Goal: Transaction & Acquisition: Purchase product/service

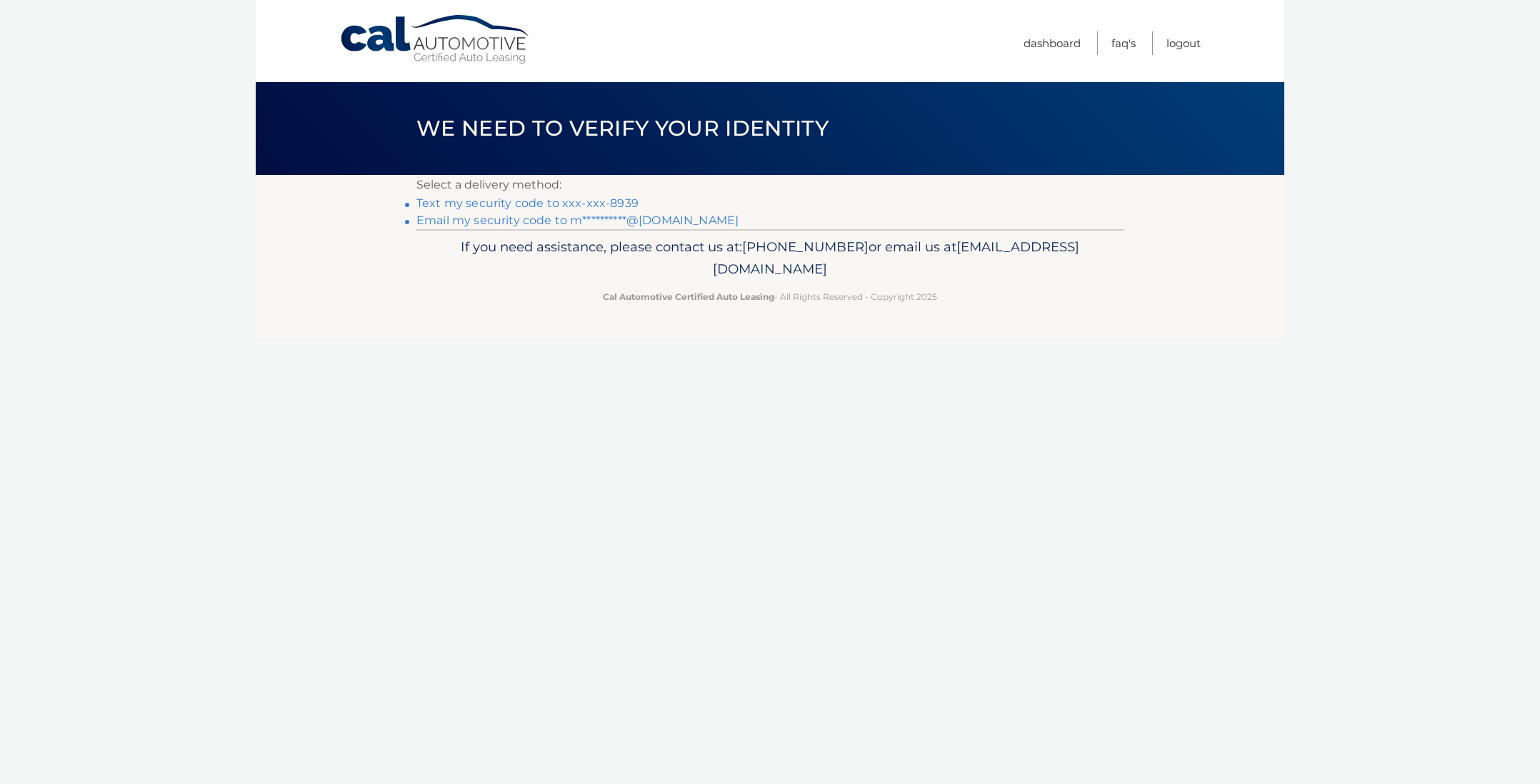
click at [626, 200] on link "Text my security code to xxx-xxx-8939" at bounding box center [528, 203] width 222 height 13
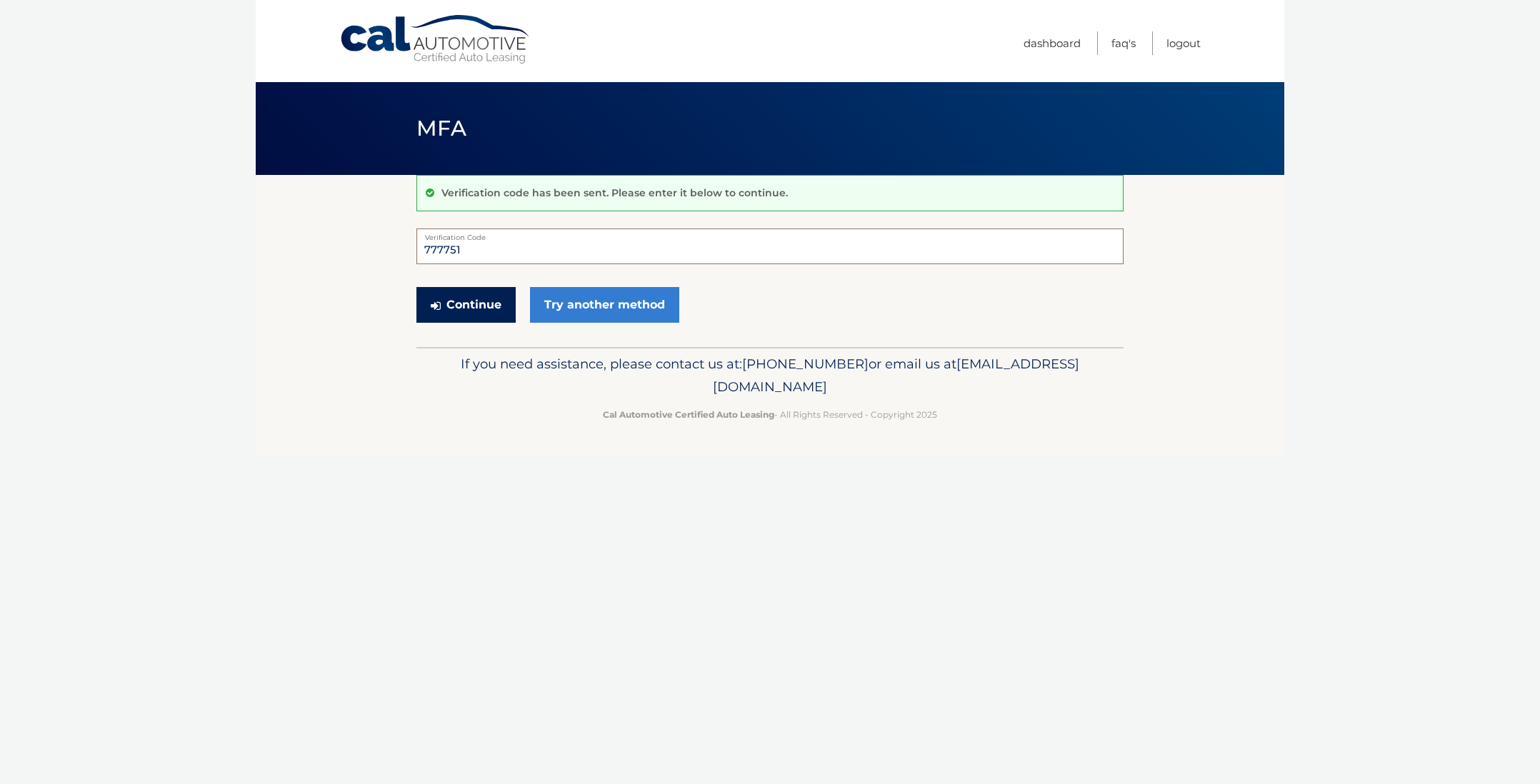
type input "777751"
click at [448, 303] on button "Continue" at bounding box center [466, 305] width 100 height 36
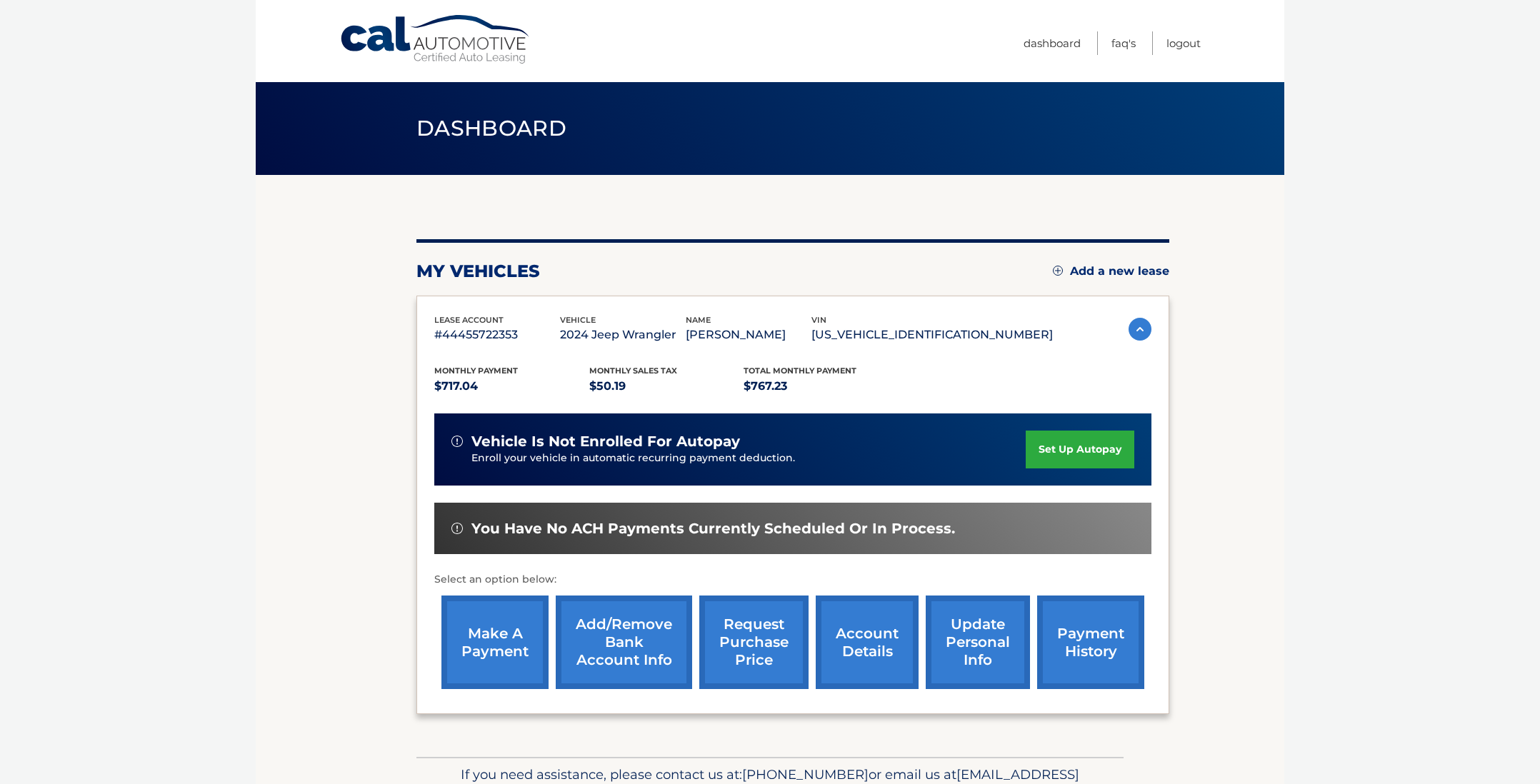
click at [466, 639] on link "make a payment" at bounding box center [495, 642] width 107 height 93
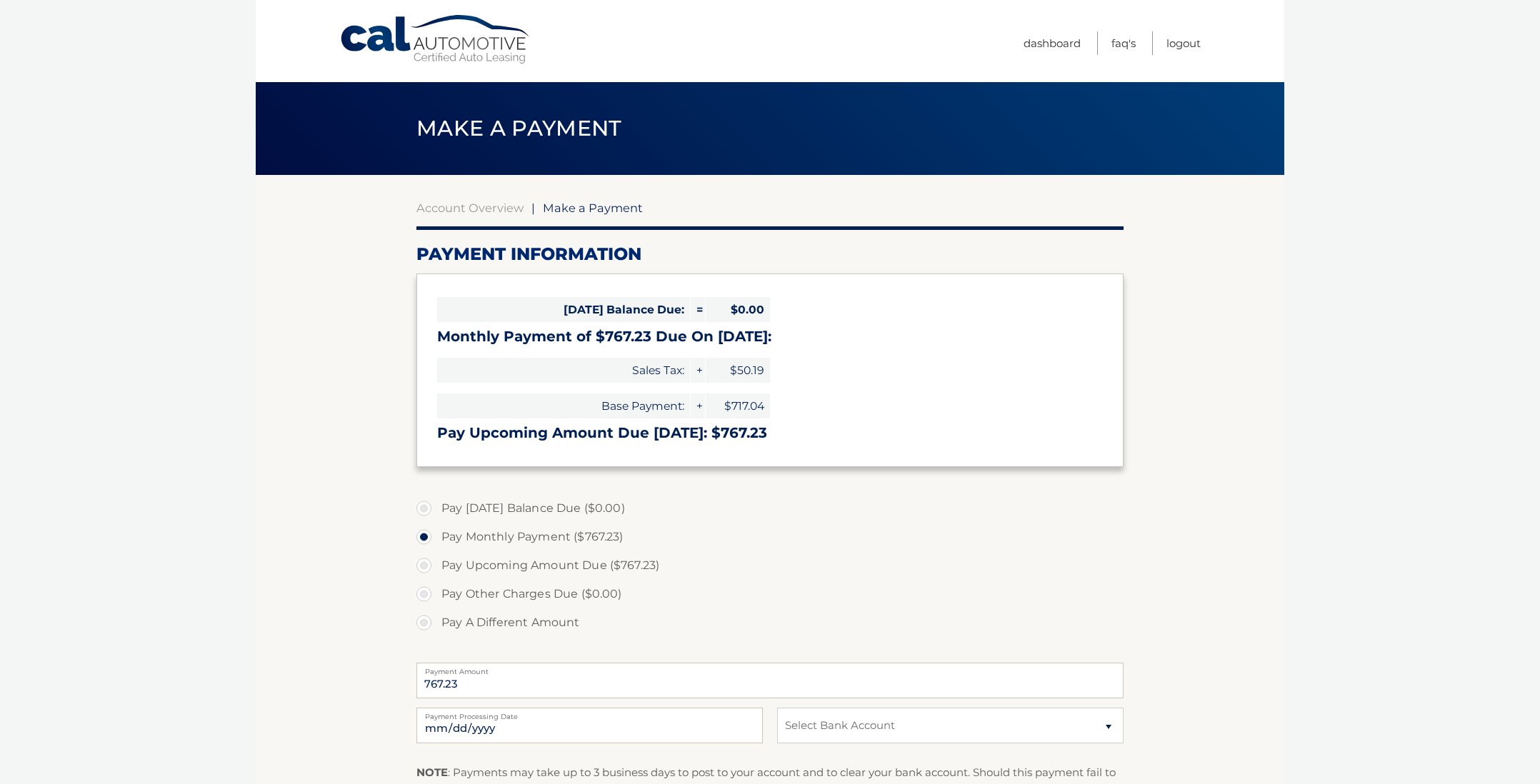
click at [428, 618] on label "Pay A Different Amount" at bounding box center [770, 622] width 707 height 29
click at [428, 618] on input "Pay A Different Amount" at bounding box center [429, 619] width 14 height 23
radio input "true"
click at [536, 681] on input "Payment Amount" at bounding box center [770, 681] width 707 height 36
type input "267.23"
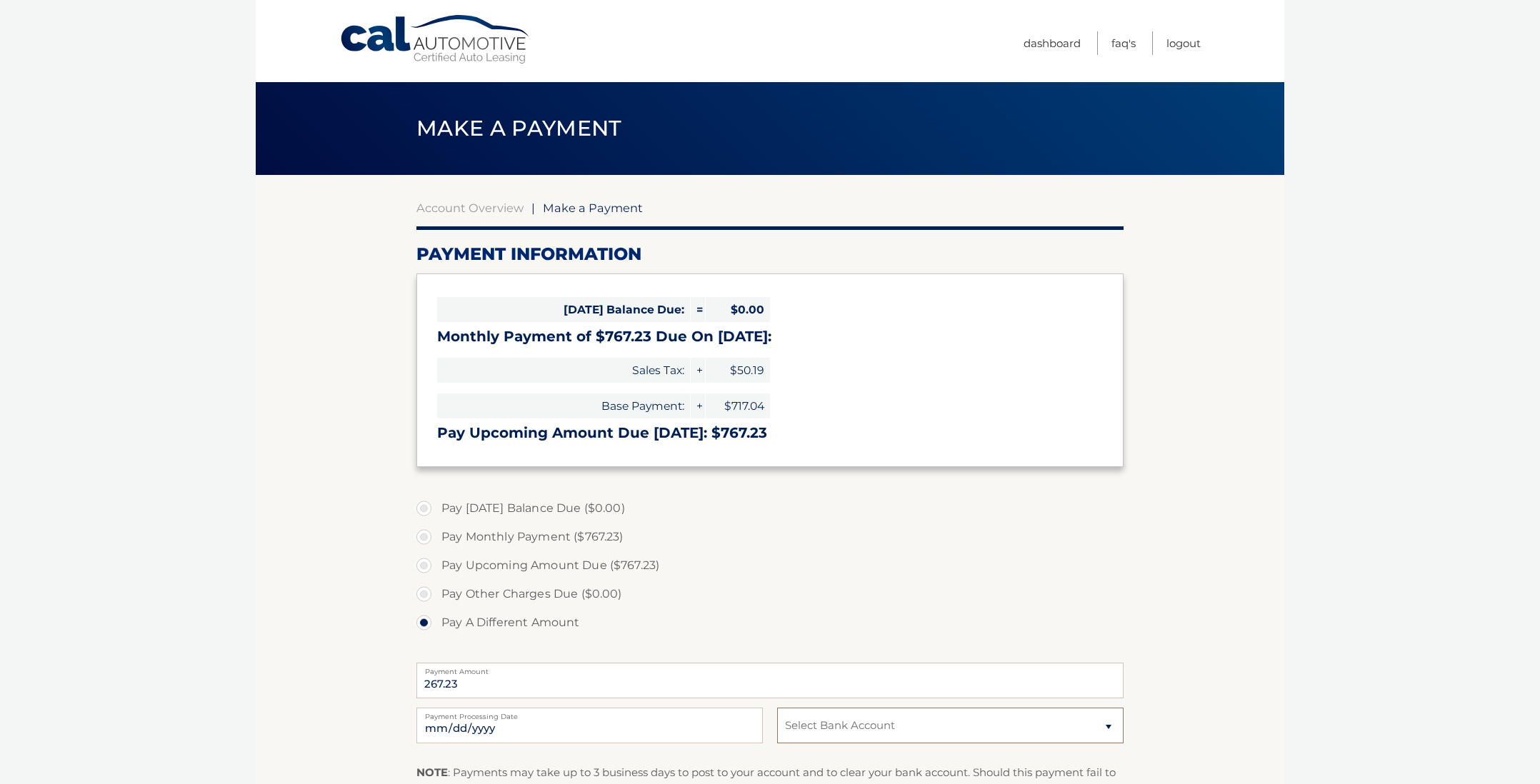
select select "MmI4YzcyOWItZmIyMy00NDg0LTk2ZGEtZTA5NjVjZGJmZjY0"
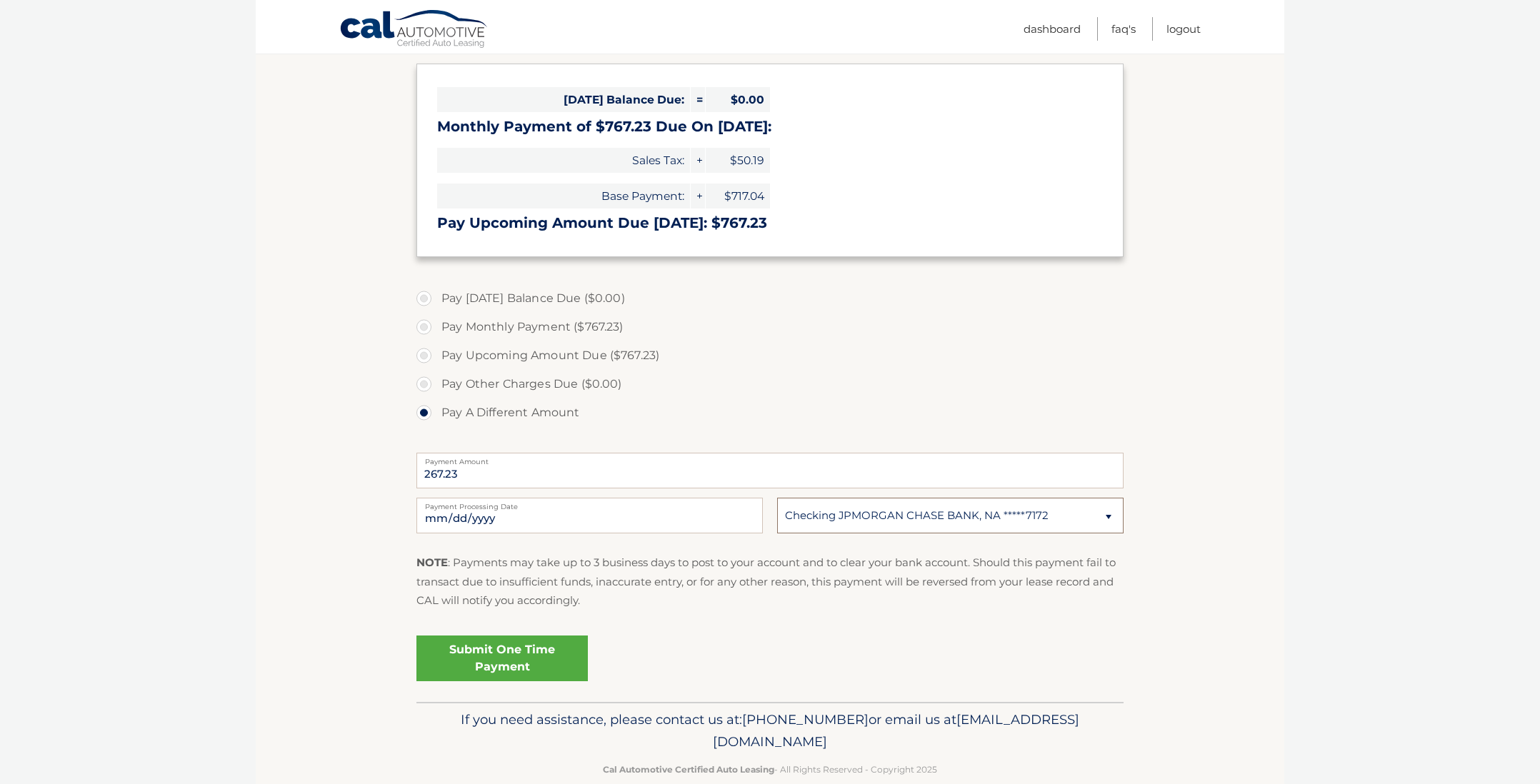
scroll to position [213, 0]
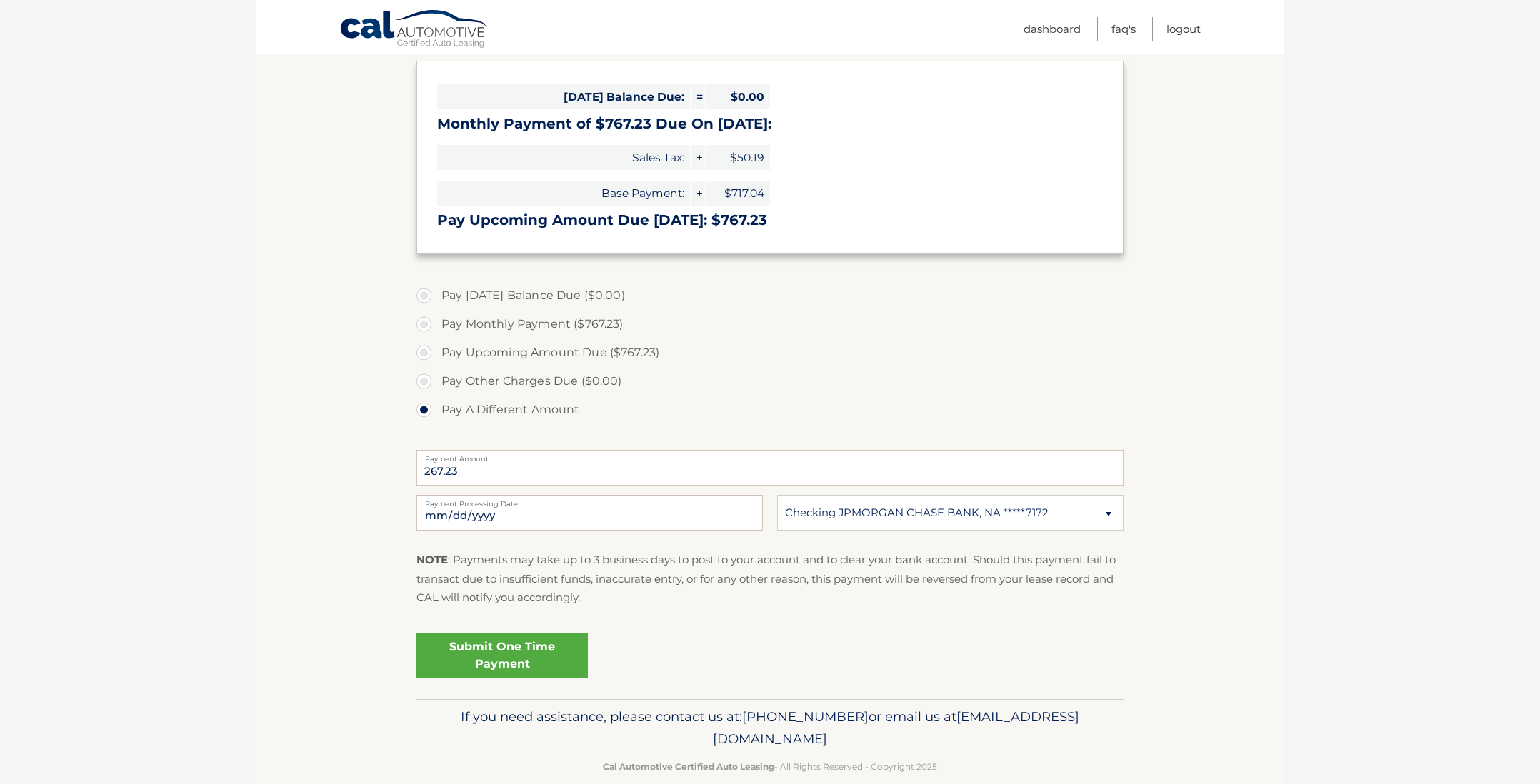
click at [487, 645] on link "Submit One Time Payment" at bounding box center [502, 655] width 171 height 46
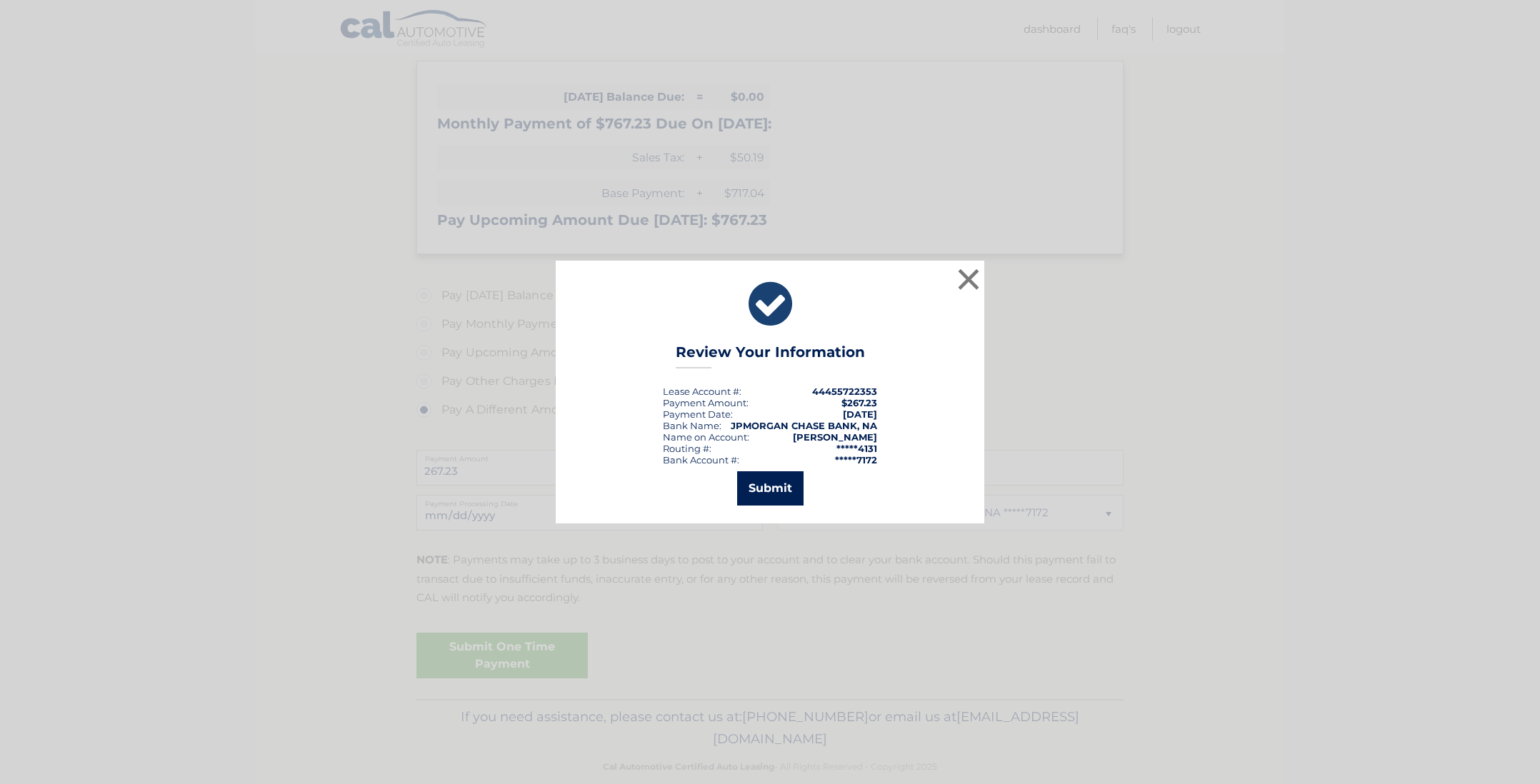
click at [772, 490] on button "Submit" at bounding box center [770, 488] width 66 height 34
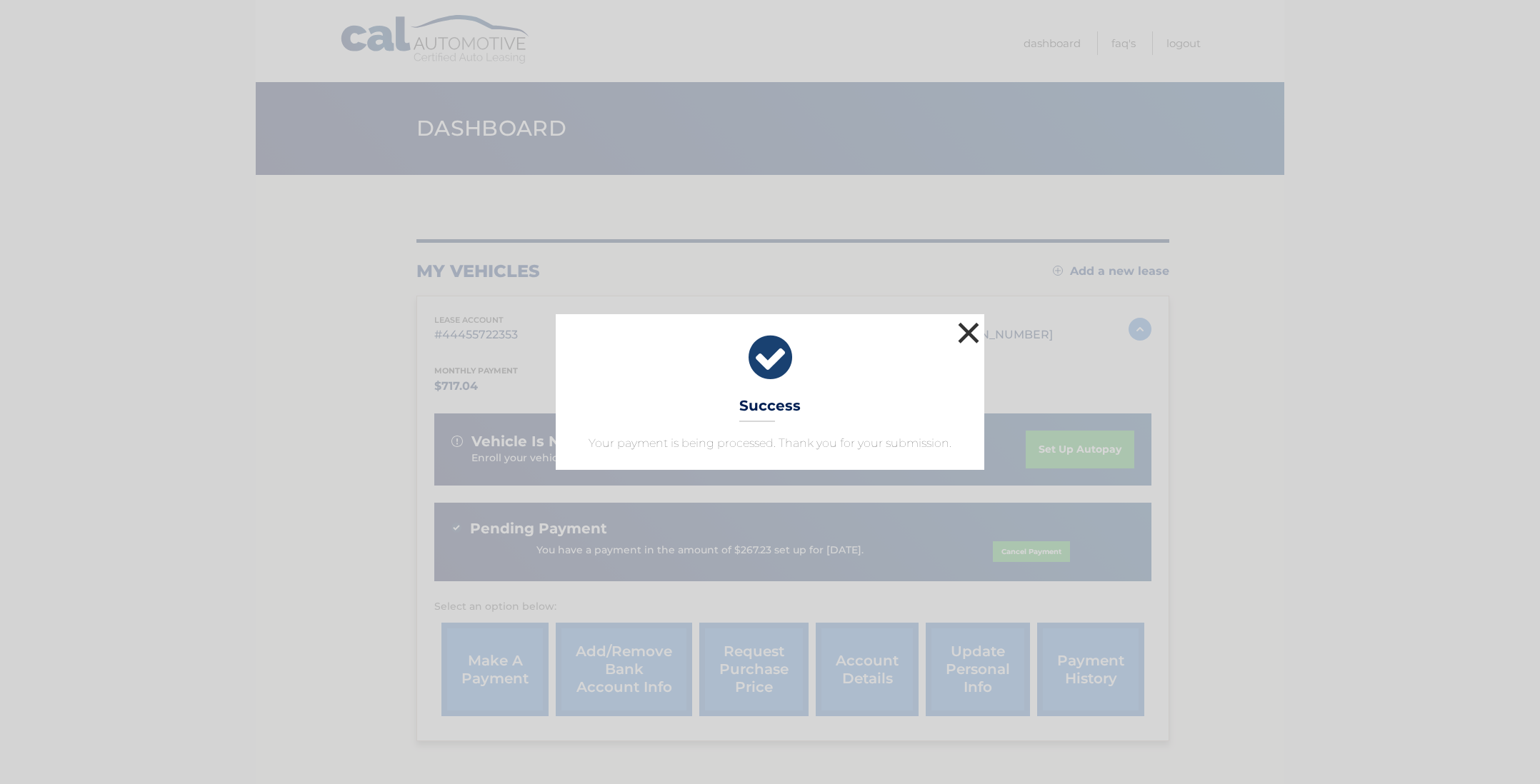
click at [969, 332] on button "×" at bounding box center [968, 333] width 29 height 29
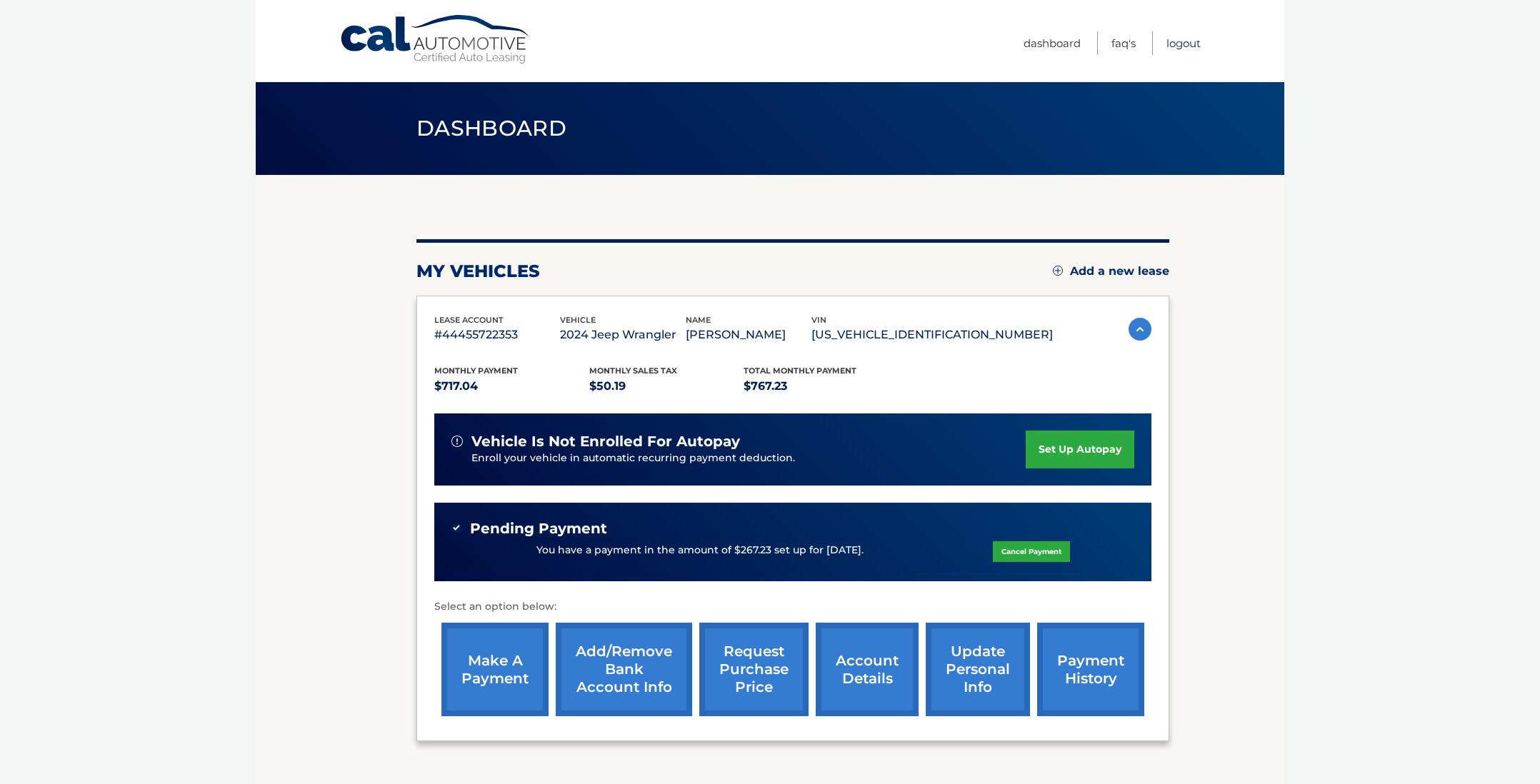
click at [1190, 43] on link "Logout" at bounding box center [1183, 43] width 34 height 23
